Goal: Information Seeking & Learning: Find specific fact

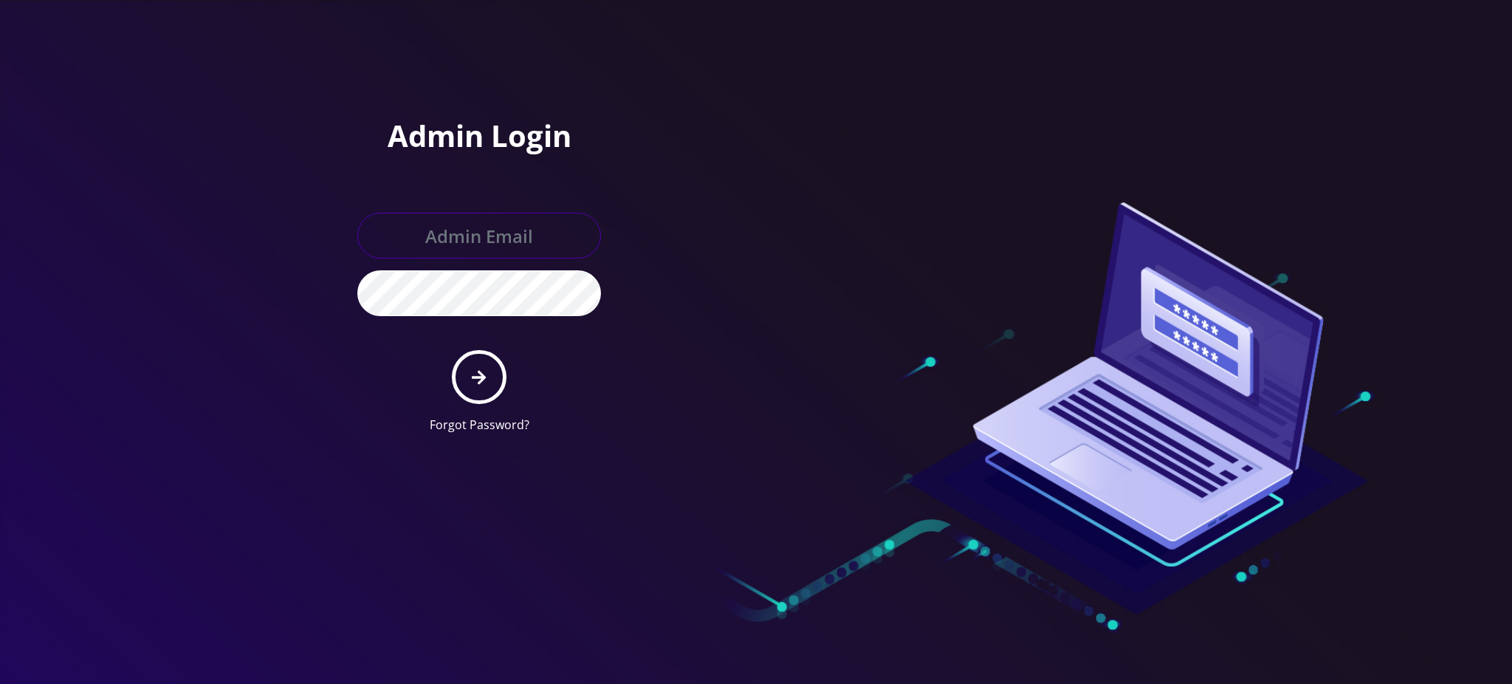
type input "[PERSON_NAME][EMAIL_ADDRESS][DOMAIN_NAME]"
click at [479, 379] on icon "submit" at bounding box center [479, 377] width 14 height 16
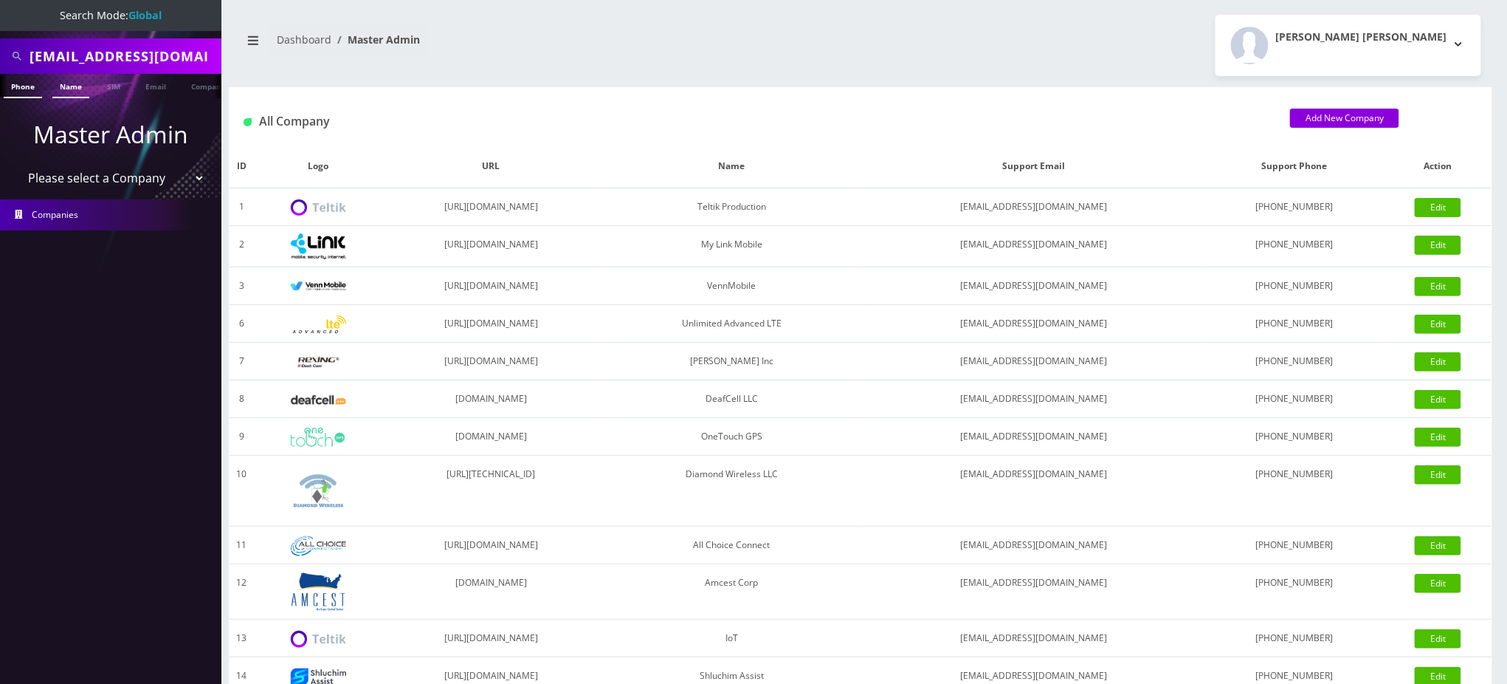
click at [72, 89] on link "Name" at bounding box center [70, 86] width 37 height 24
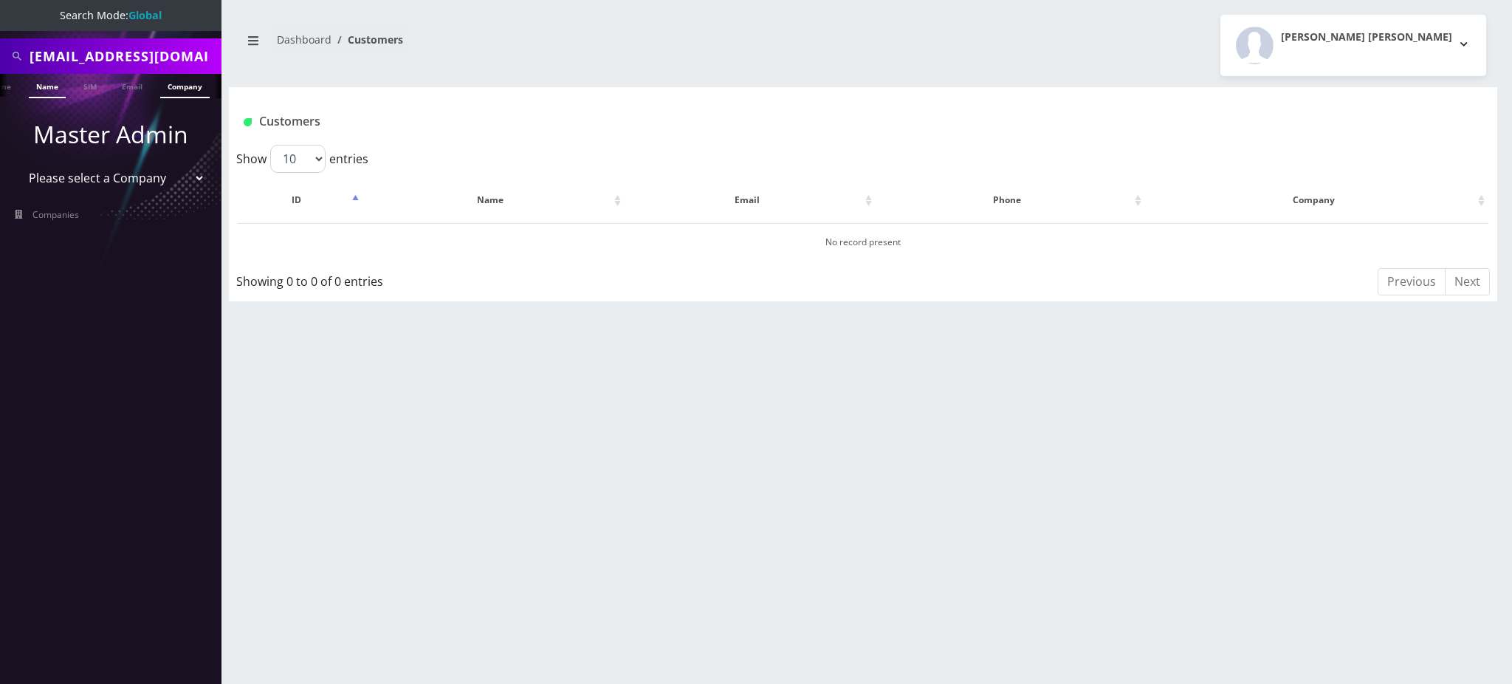
scroll to position [0, 28]
drag, startPoint x: 202, startPoint y: 53, endPoint x: 0, endPoint y: 55, distance: 201.5
click at [0, 55] on div "avromy@gmail.com" at bounding box center [110, 55] width 221 height 35
paste input "17328865324"
drag, startPoint x: 35, startPoint y: 50, endPoint x: 0, endPoint y: 60, distance: 36.7
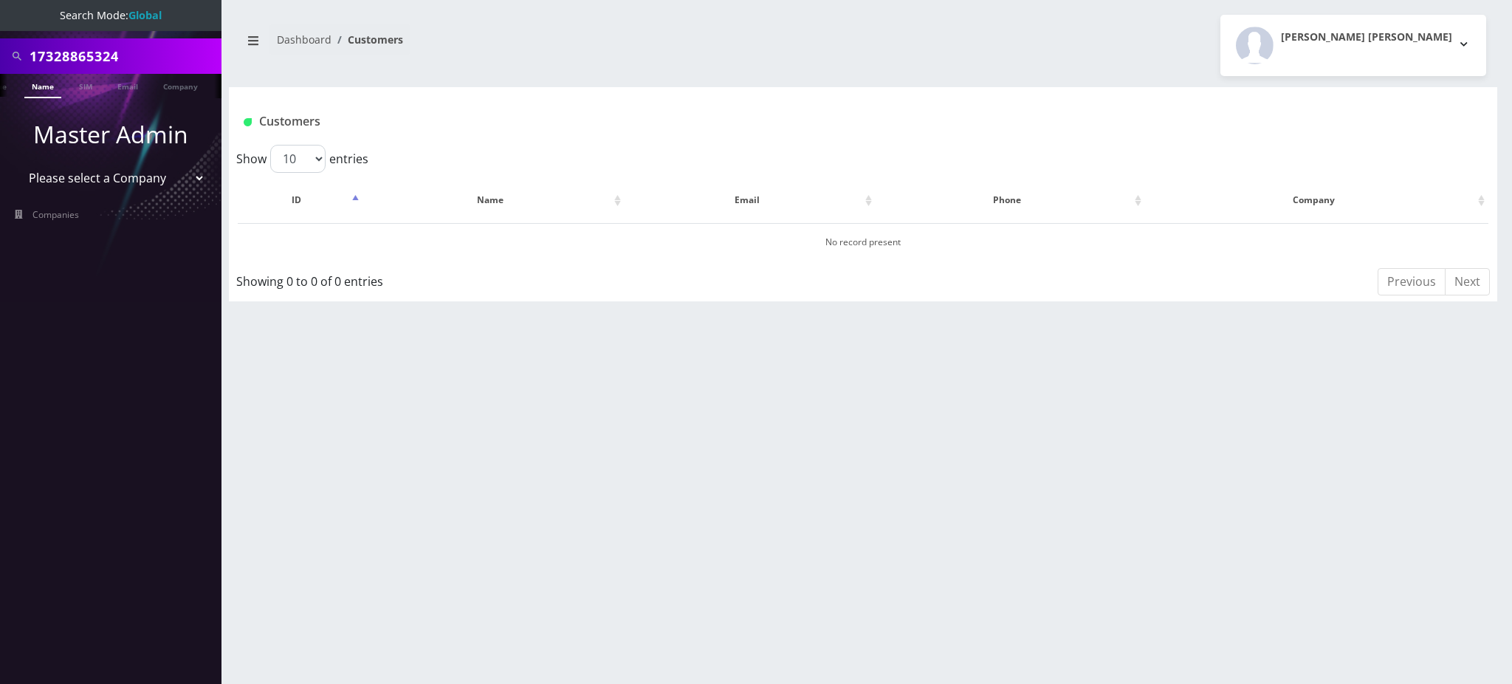
click at [0, 60] on div "17328865324" at bounding box center [110, 55] width 221 height 35
type input "7328865324"
click at [84, 88] on link "SIM" at bounding box center [86, 86] width 28 height 24
click at [26, 87] on link "Phone" at bounding box center [23, 86] width 38 height 24
click at [193, 47] on input "7328865324" at bounding box center [124, 56] width 188 height 28
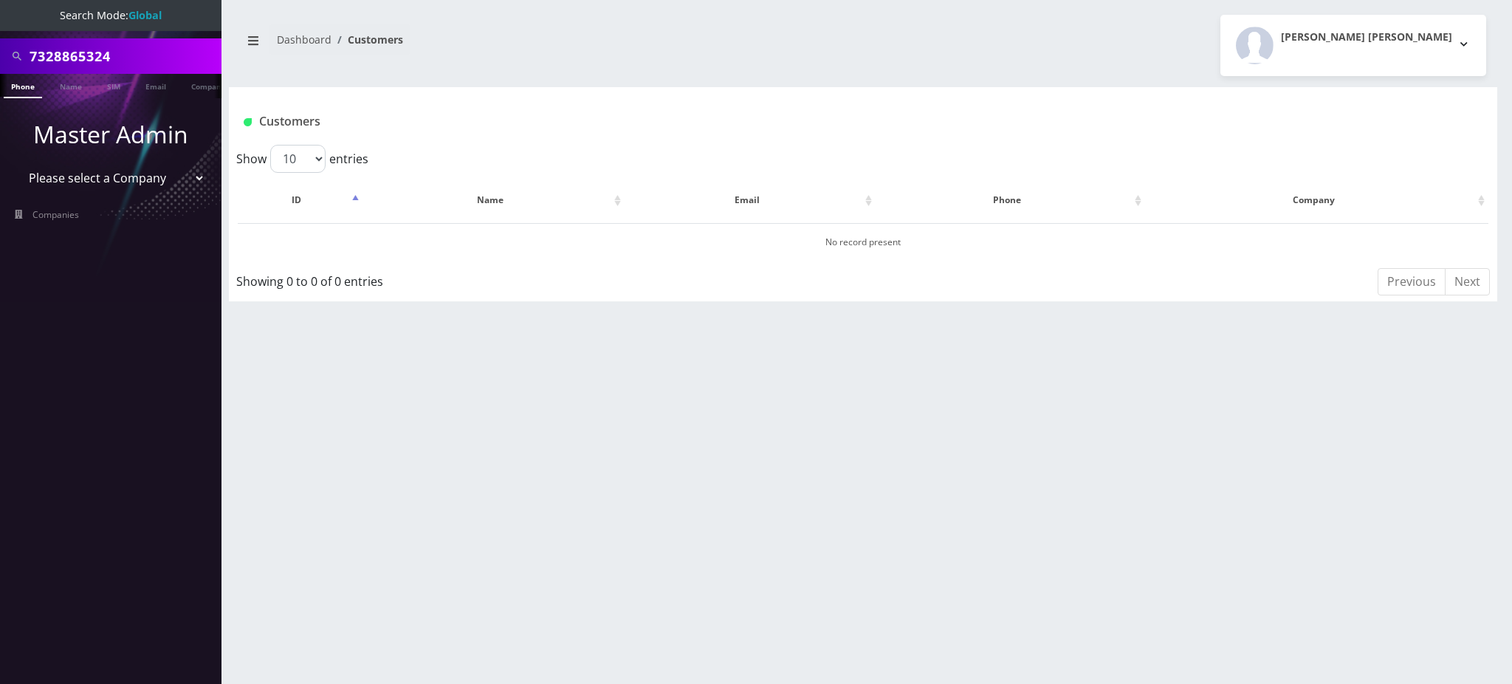
click at [151, 47] on input "7328865324" at bounding box center [124, 56] width 188 height 28
type input "7"
type input "7326840863"
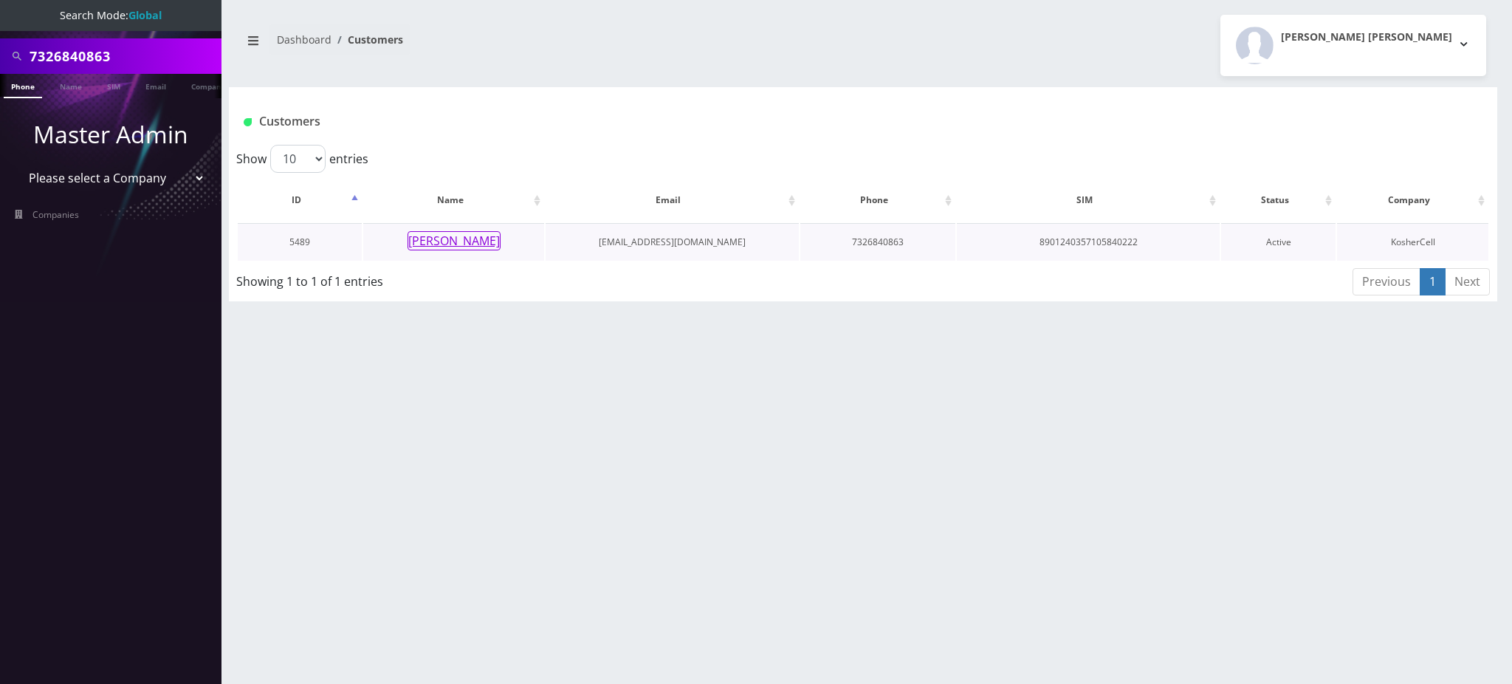
click at [467, 244] on button "[PERSON_NAME]" at bounding box center [453, 240] width 93 height 19
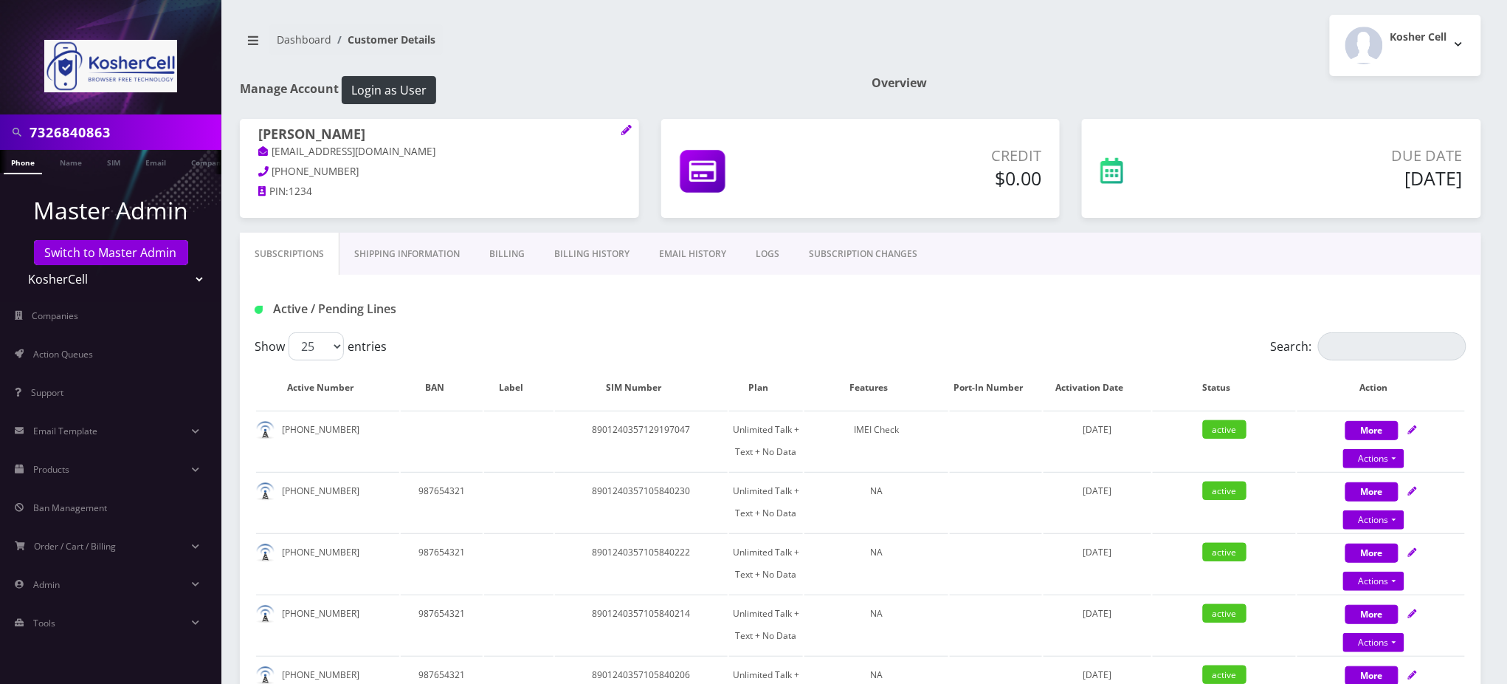
click at [437, 300] on div "Active / Pending Lines" at bounding box center [449, 309] width 411 height 24
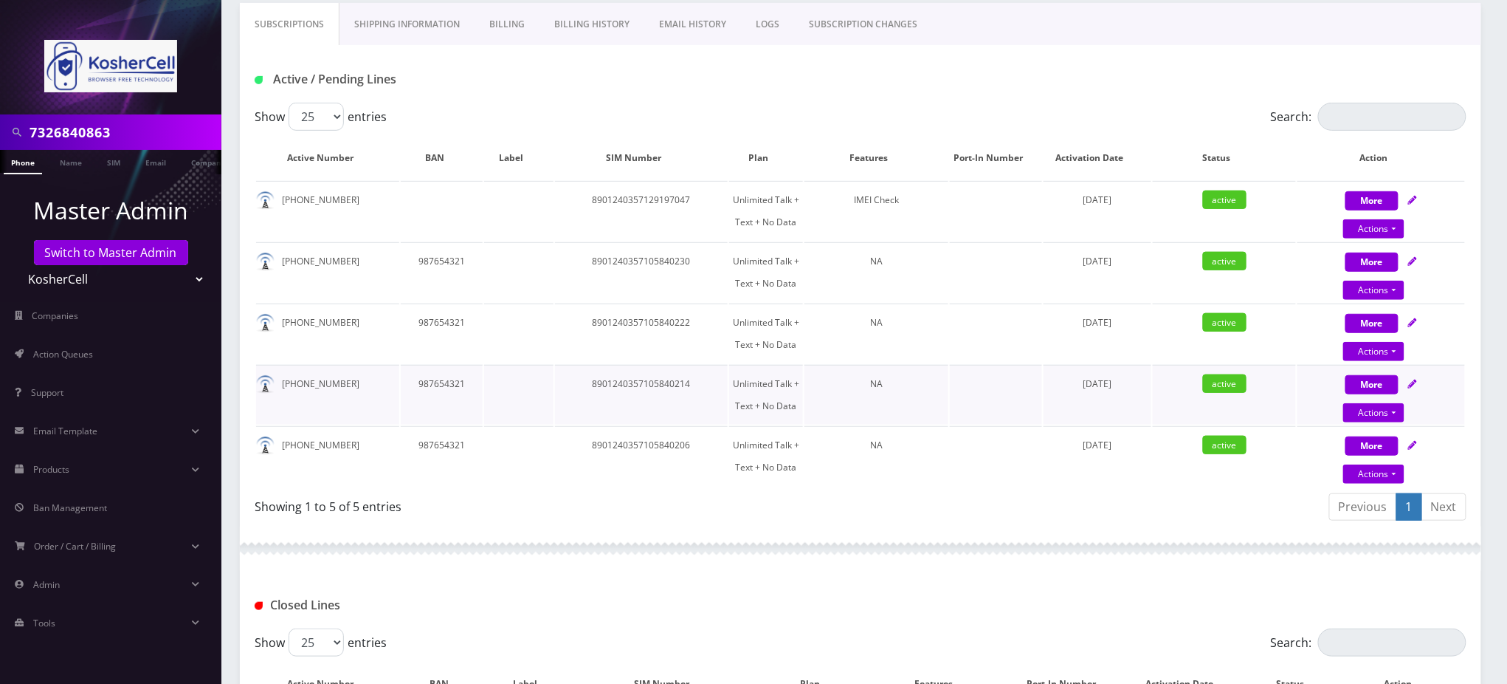
scroll to position [196, 0]
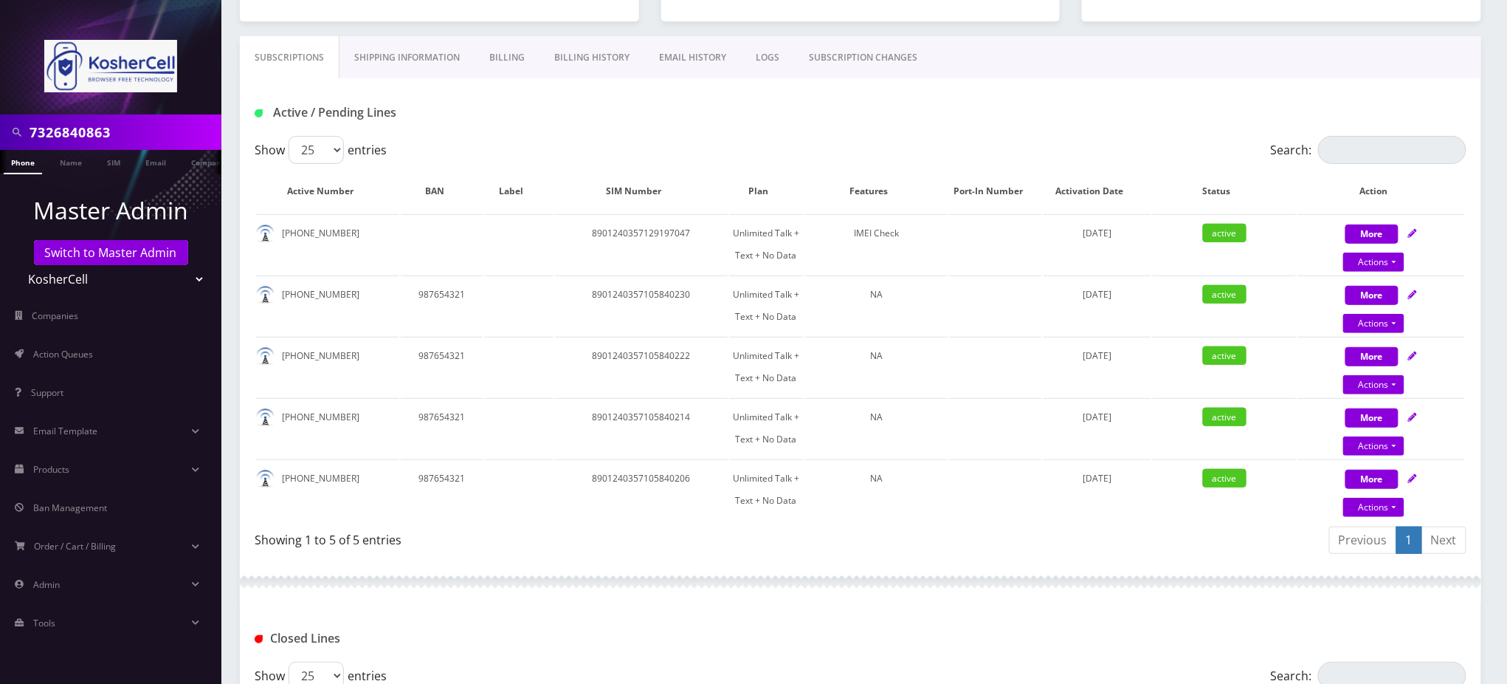
click at [560, 120] on div "Active / Pending Lines" at bounding box center [449, 112] width 411 height 24
click at [853, 54] on link "SUBSCRIPTION CHANGES" at bounding box center [863, 57] width 138 height 43
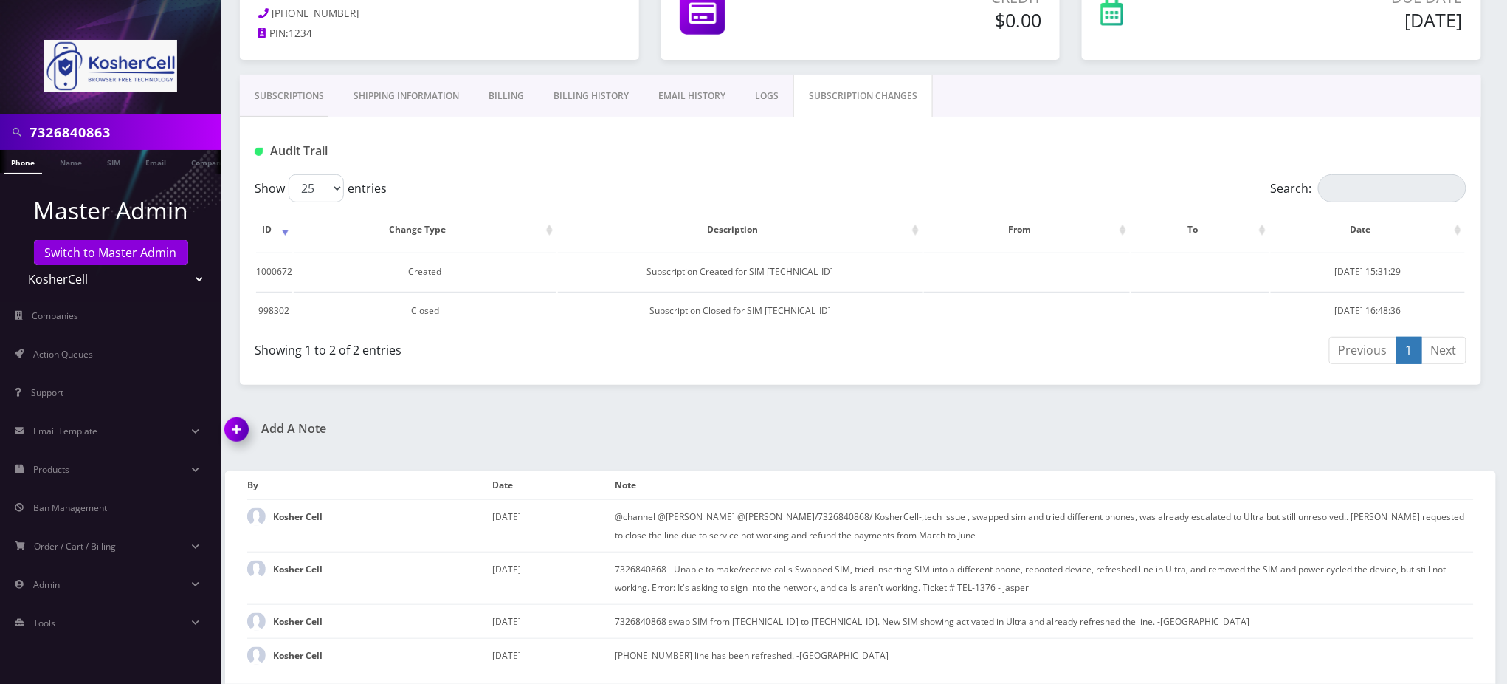
scroll to position [154, 0]
click at [305, 103] on link "Subscriptions" at bounding box center [289, 99] width 99 height 43
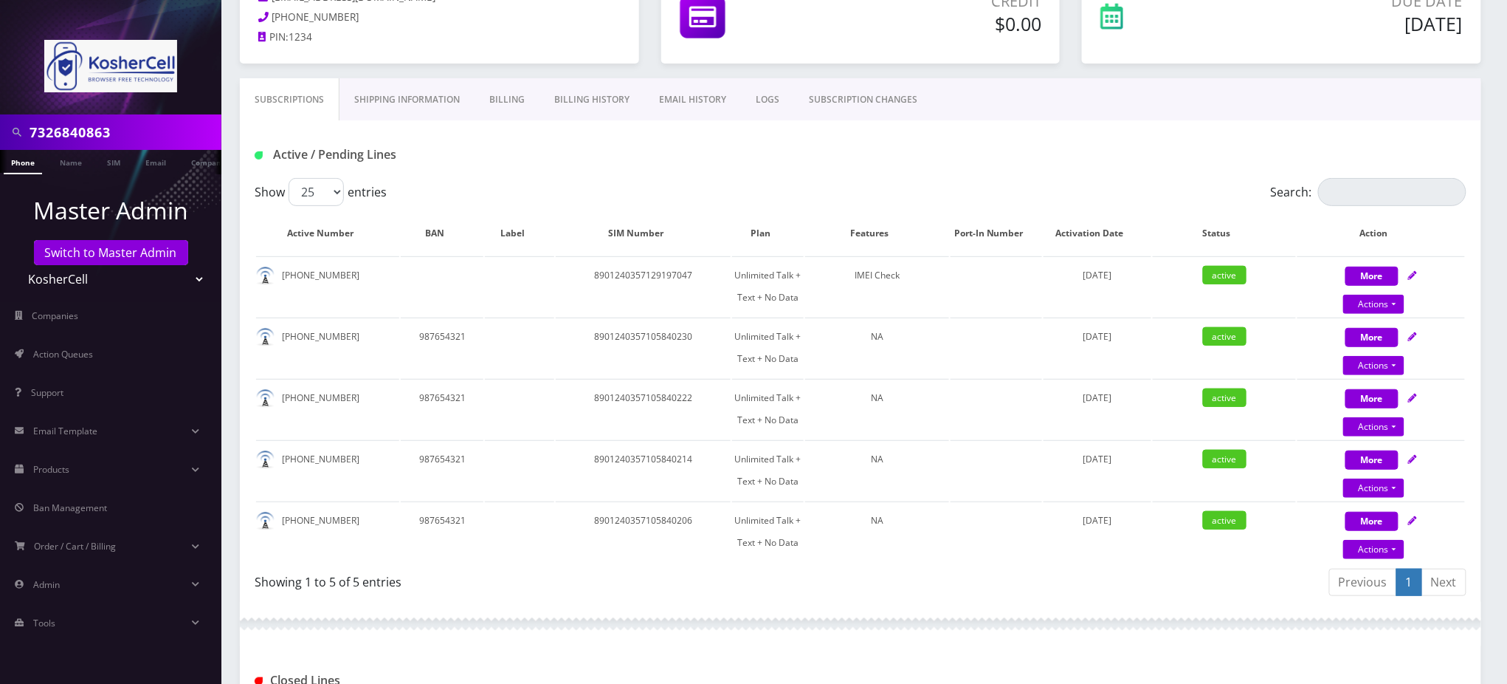
click at [641, 171] on div "Active / Pending Lines" at bounding box center [861, 149] width 1242 height 58
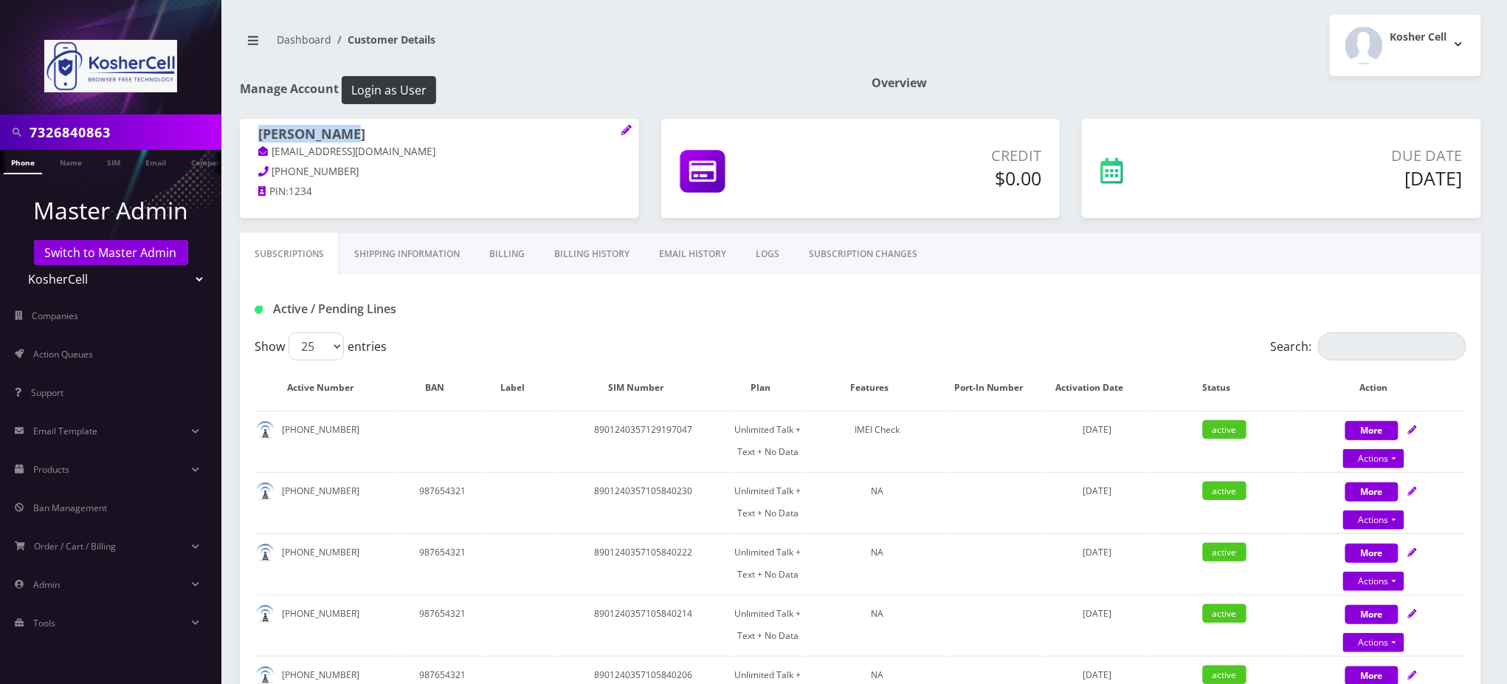
drag, startPoint x: 354, startPoint y: 126, endPoint x: 260, endPoint y: 131, distance: 94.6
click at [260, 131] on h1 "Yoel Phillip" at bounding box center [439, 135] width 362 height 18
copy h1 "Yoel Phillip"
